Goal: Task Accomplishment & Management: Manage account settings

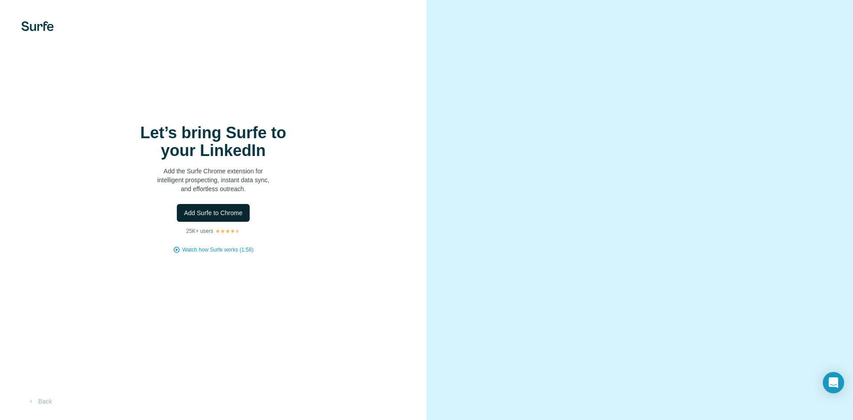
click at [240, 214] on span "Add Surfe to Chrome" at bounding box center [213, 212] width 59 height 9
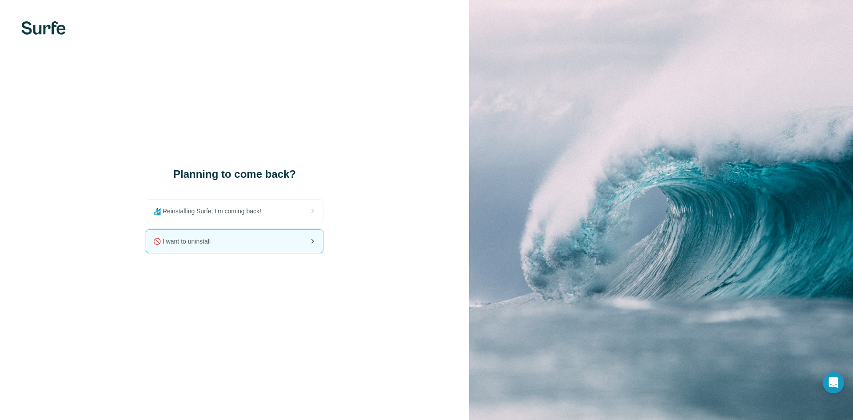
click at [246, 242] on div "🚫 I want to uninstall" at bounding box center [234, 241] width 177 height 23
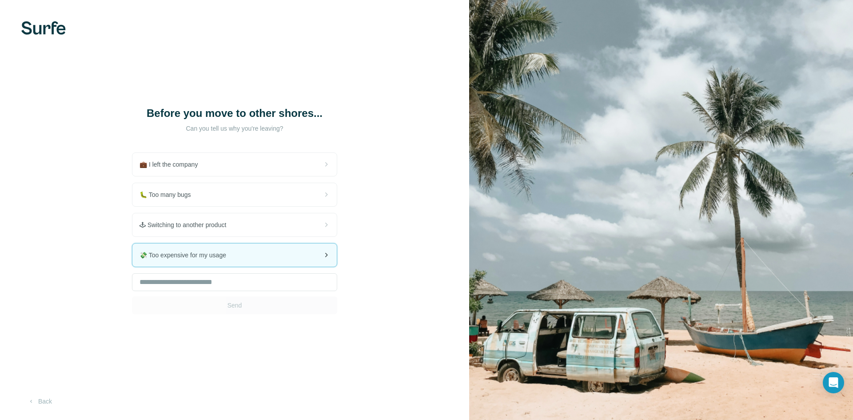
click at [197, 253] on span "💸 Too expensive for my usage" at bounding box center [186, 254] width 94 height 9
